Goal: Task Accomplishment & Management: Use online tool/utility

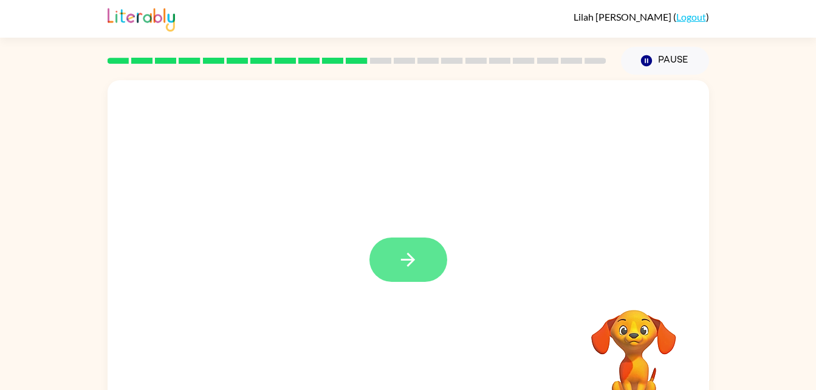
click at [403, 266] on icon "button" at bounding box center [407, 259] width 21 height 21
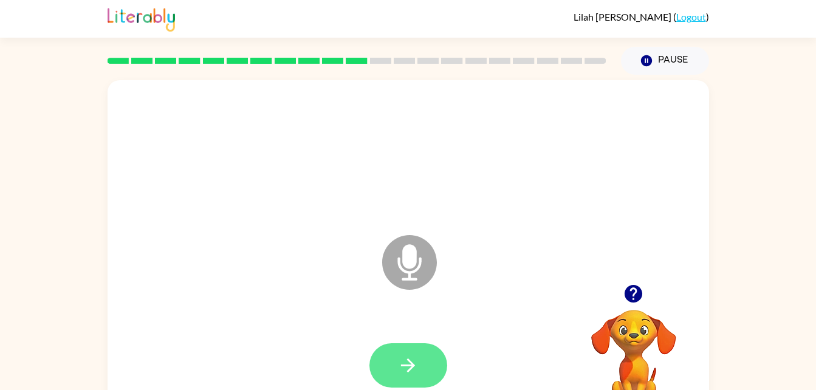
click at [408, 357] on icon "button" at bounding box center [407, 365] width 21 height 21
click at [408, 383] on button "button" at bounding box center [408, 365] width 78 height 44
click at [439, 373] on button "button" at bounding box center [408, 365] width 78 height 44
click at [752, 335] on div "Microphone The Microphone is here when it is your turn to talk Your browser mus…" at bounding box center [408, 251] width 816 height 352
click at [760, 326] on div "Microphone The Microphone is here when it is your turn to talk Your browser mus…" at bounding box center [408, 251] width 816 height 352
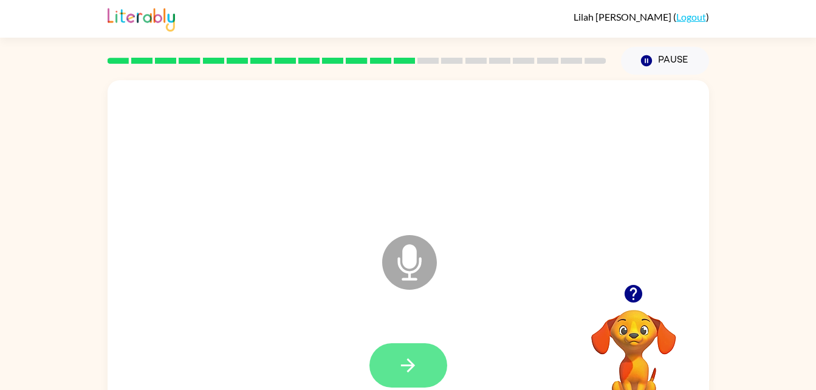
click at [417, 348] on button "button" at bounding box center [408, 365] width 78 height 44
click at [411, 357] on icon "button" at bounding box center [407, 365] width 21 height 21
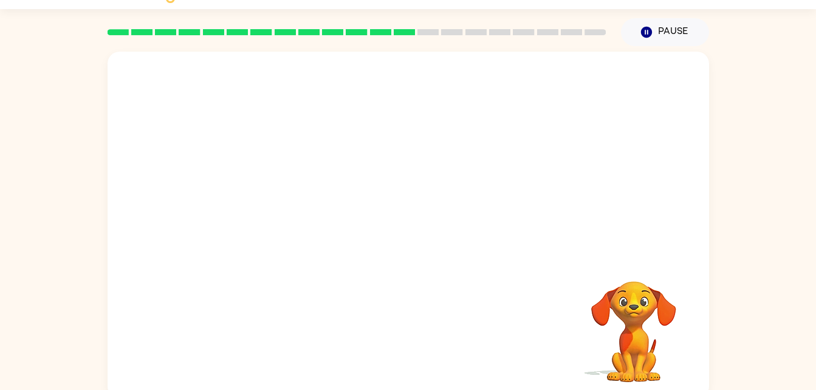
scroll to position [37, 0]
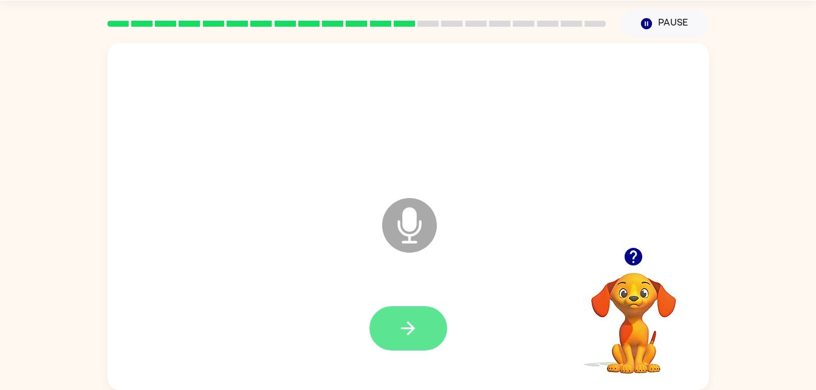
click at [439, 317] on button "button" at bounding box center [408, 328] width 78 height 44
click at [681, 251] on div at bounding box center [634, 256] width 122 height 31
click at [427, 329] on button "button" at bounding box center [408, 328] width 78 height 44
click at [404, 328] on icon "button" at bounding box center [408, 328] width 14 height 14
click at [414, 332] on icon "button" at bounding box center [407, 328] width 21 height 21
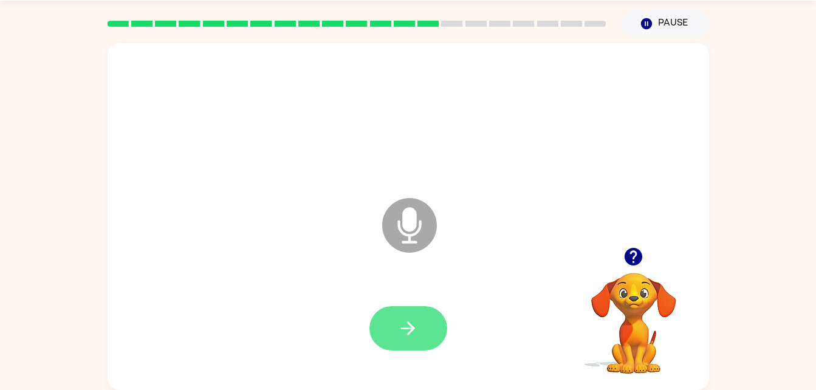
click at [434, 329] on button "button" at bounding box center [408, 328] width 78 height 44
click at [414, 329] on icon "button" at bounding box center [407, 328] width 21 height 21
click at [421, 306] on button "button" at bounding box center [408, 328] width 78 height 44
click at [417, 335] on icon "button" at bounding box center [407, 328] width 21 height 21
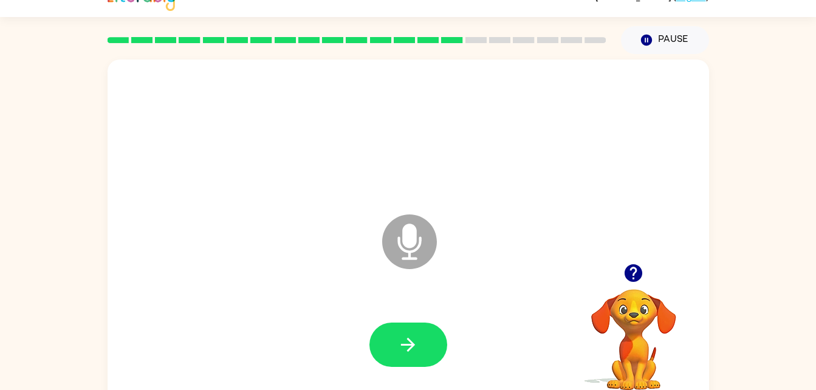
scroll to position [0, 0]
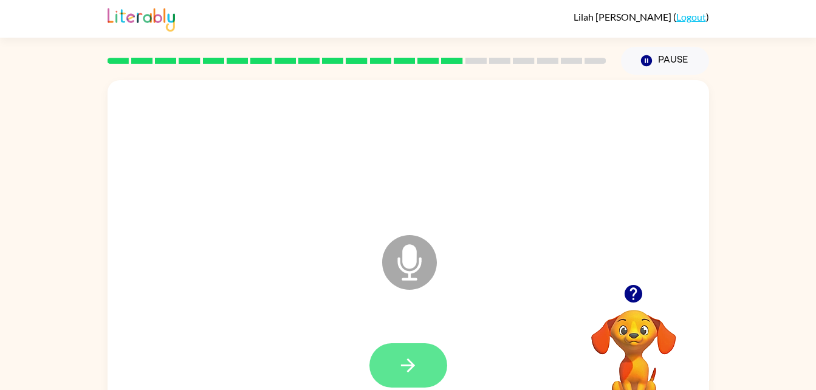
click at [421, 351] on button "button" at bounding box center [408, 365] width 78 height 44
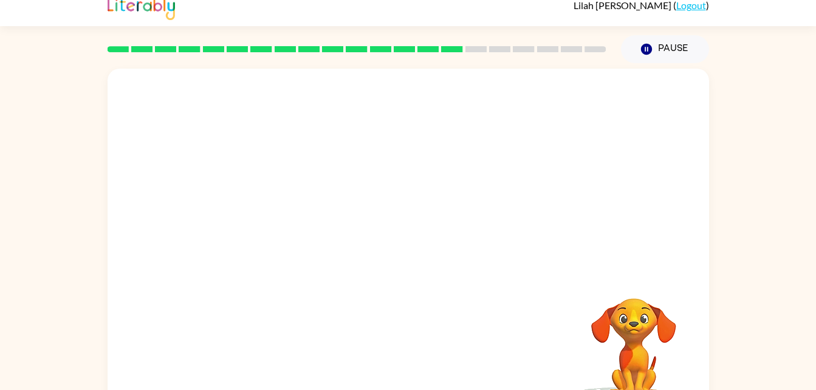
scroll to position [37, 0]
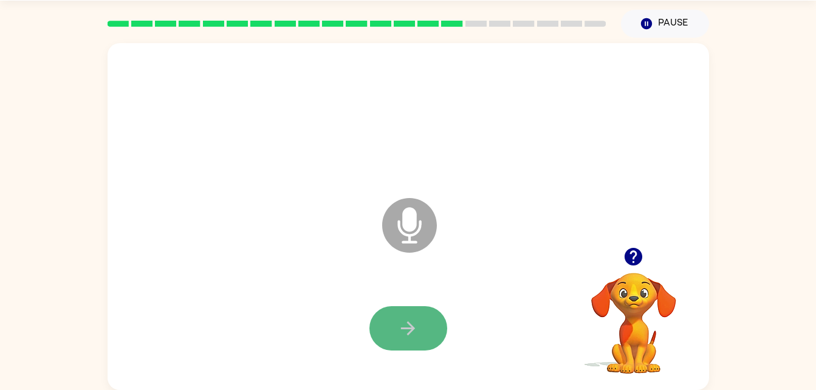
click at [417, 325] on icon "button" at bounding box center [407, 328] width 21 height 21
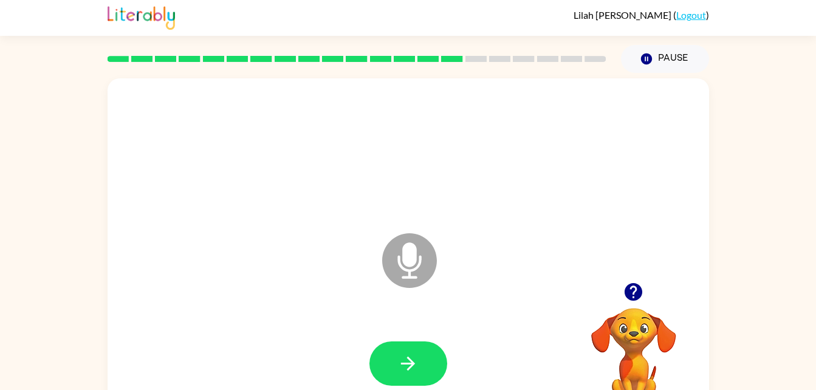
scroll to position [1, 0]
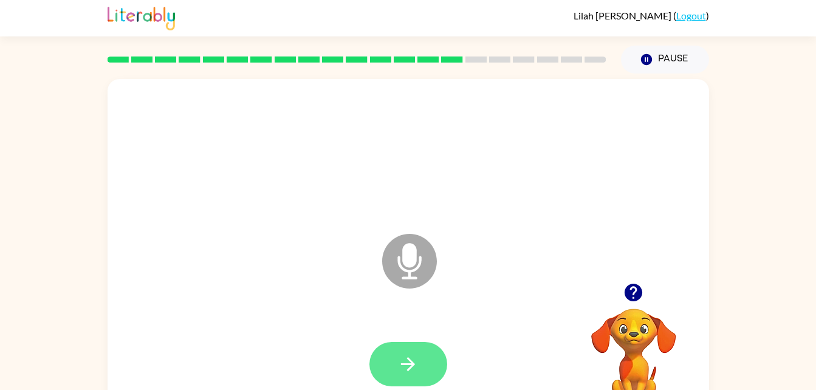
click at [410, 350] on button "button" at bounding box center [408, 364] width 78 height 44
click at [633, 311] on video "Your browser must support playing .mp4 files to use Literably. Please try using…" at bounding box center [634, 351] width 122 height 122
click at [624, 306] on div at bounding box center [634, 292] width 122 height 31
click at [619, 305] on div at bounding box center [634, 292] width 122 height 31
click at [633, 294] on icon "button" at bounding box center [634, 293] width 18 height 18
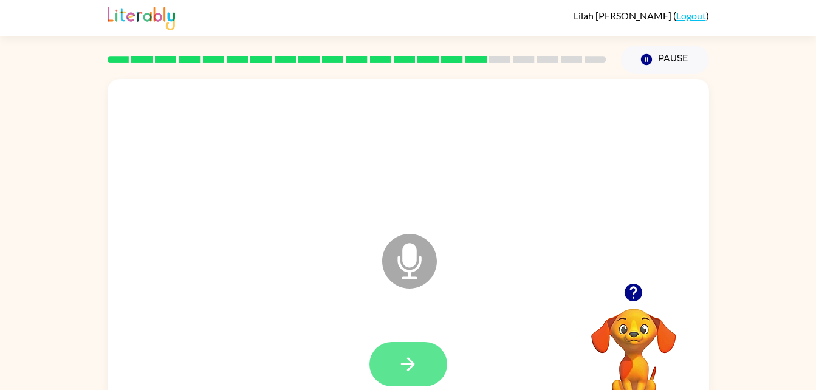
click at [422, 359] on button "button" at bounding box center [408, 364] width 78 height 44
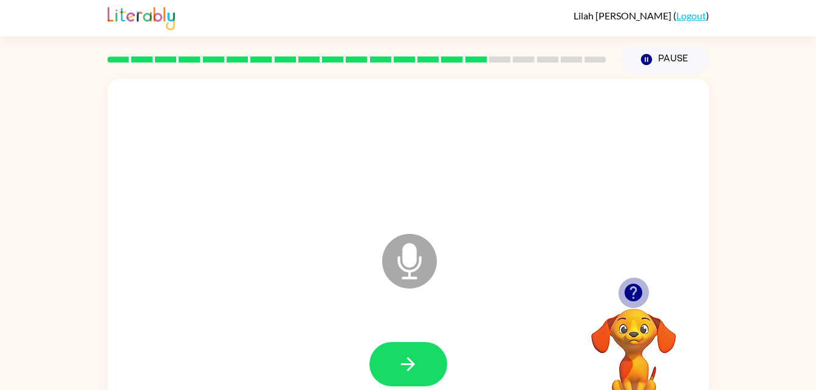
click at [633, 301] on icon "button" at bounding box center [634, 293] width 18 height 18
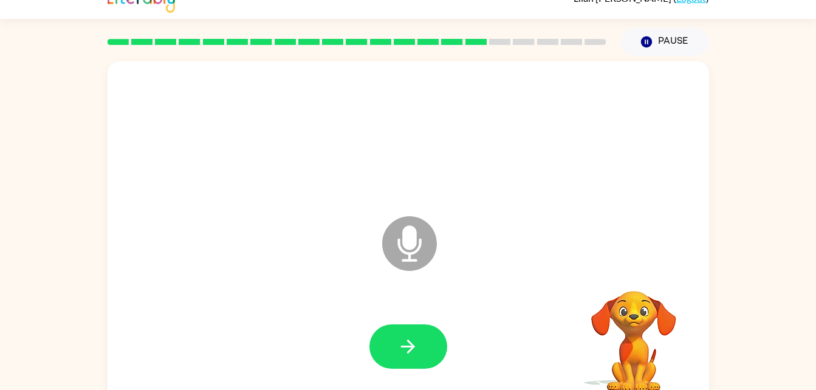
scroll to position [37, 0]
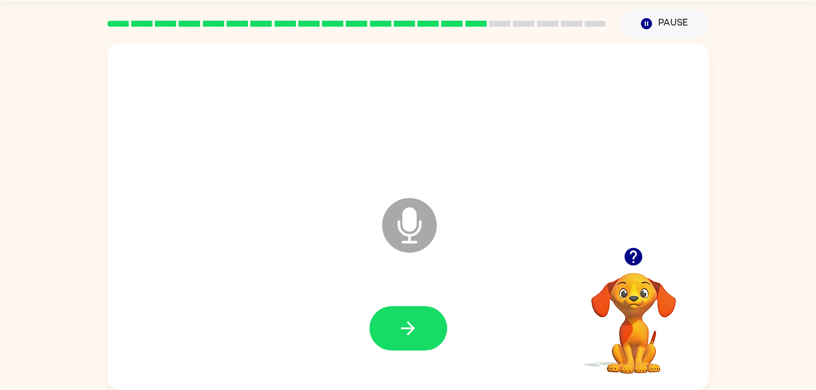
click at [631, 284] on video "Your browser must support playing .mp4 files to use Literably. Please try using…" at bounding box center [634, 315] width 122 height 122
click at [636, 250] on icon "button" at bounding box center [634, 257] width 18 height 18
click at [402, 335] on icon "button" at bounding box center [407, 328] width 21 height 21
click at [646, 258] on button "button" at bounding box center [633, 256] width 31 height 31
click at [628, 273] on video "Your browser must support playing .mp4 files to use Literably. Please try using…" at bounding box center [634, 315] width 122 height 122
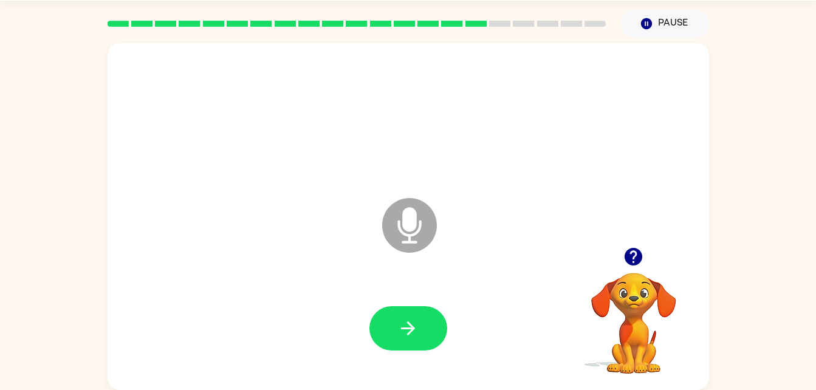
click at [634, 247] on icon "button" at bounding box center [633, 256] width 21 height 21
click at [405, 320] on icon "button" at bounding box center [407, 328] width 21 height 21
click at [411, 314] on button "button" at bounding box center [408, 328] width 78 height 44
click at [395, 322] on button "button" at bounding box center [408, 328] width 78 height 44
click at [433, 318] on button "button" at bounding box center [408, 328] width 78 height 44
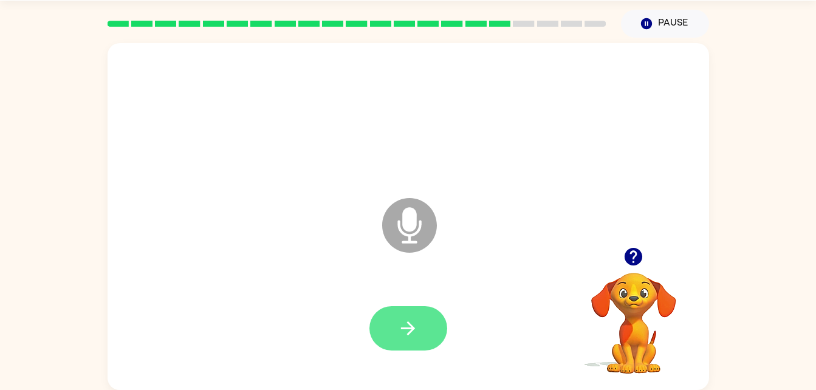
click at [403, 320] on icon "button" at bounding box center [407, 328] width 21 height 21
click at [402, 308] on button "button" at bounding box center [408, 328] width 78 height 44
click at [630, 261] on icon "button" at bounding box center [634, 257] width 18 height 18
click at [424, 307] on button "button" at bounding box center [408, 328] width 78 height 44
click at [638, 264] on icon "button" at bounding box center [634, 257] width 18 height 18
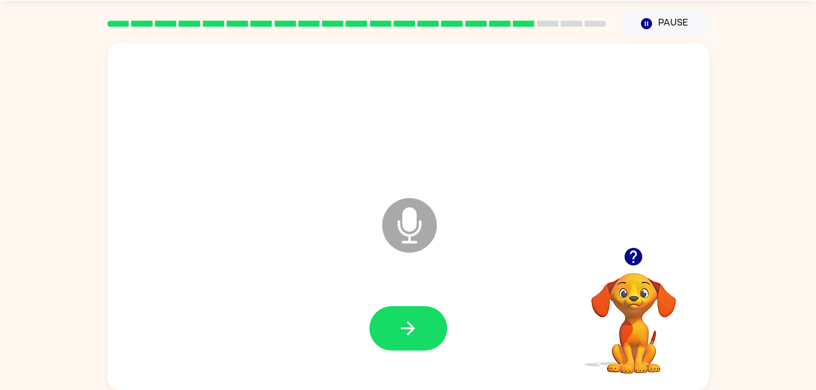
click at [625, 259] on icon "button" at bounding box center [633, 256] width 21 height 21
click at [411, 331] on icon "button" at bounding box center [408, 328] width 14 height 14
click at [402, 298] on div at bounding box center [408, 329] width 577 height 100
click at [422, 330] on button "button" at bounding box center [408, 328] width 78 height 44
click at [630, 264] on icon "button" at bounding box center [634, 257] width 18 height 18
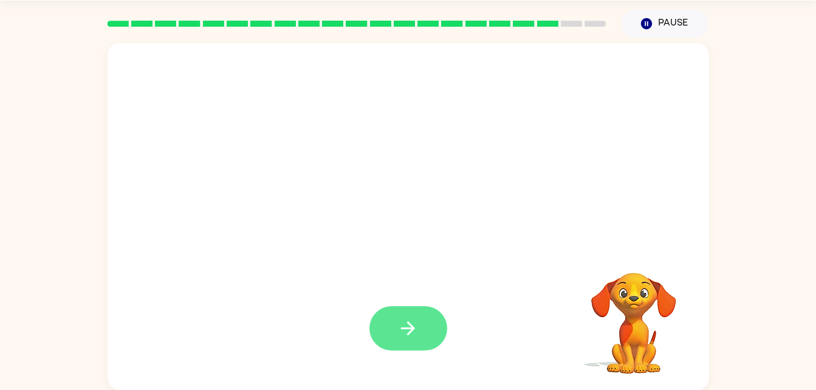
click at [422, 328] on button "button" at bounding box center [408, 328] width 78 height 44
click at [402, 344] on button "button" at bounding box center [408, 328] width 78 height 44
click at [391, 332] on button "button" at bounding box center [408, 328] width 78 height 44
click at [408, 316] on button "button" at bounding box center [408, 328] width 78 height 44
click at [410, 324] on icon "button" at bounding box center [408, 328] width 14 height 14
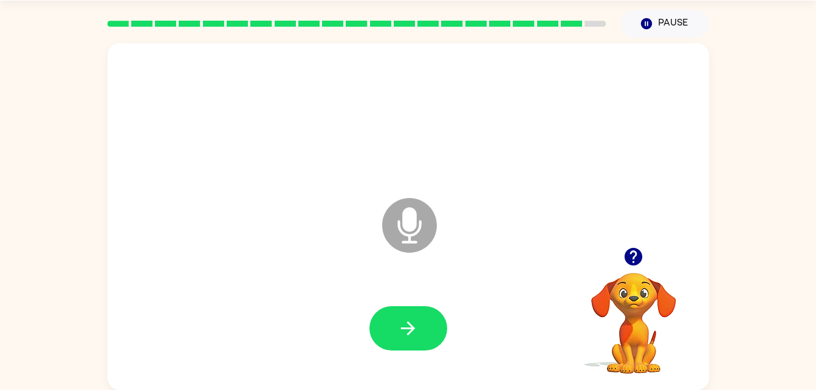
click at [631, 273] on video "Your browser must support playing .mp4 files to use Literably. Please try using…" at bounding box center [634, 315] width 122 height 122
click at [634, 264] on icon "button" at bounding box center [634, 257] width 18 height 18
click at [408, 323] on icon "button" at bounding box center [408, 328] width 14 height 14
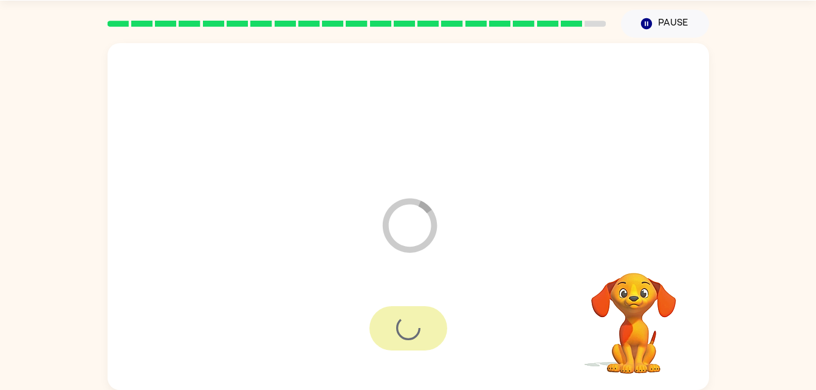
scroll to position [15, 0]
